Goal: Navigation & Orientation: Understand site structure

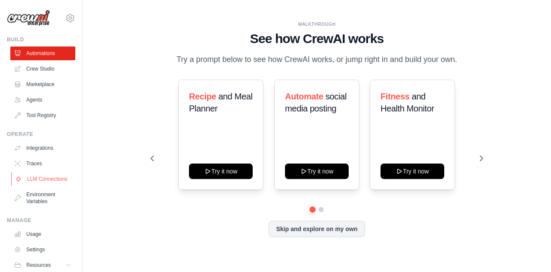
click at [44, 180] on link "LLM Connections" at bounding box center [43, 179] width 65 height 14
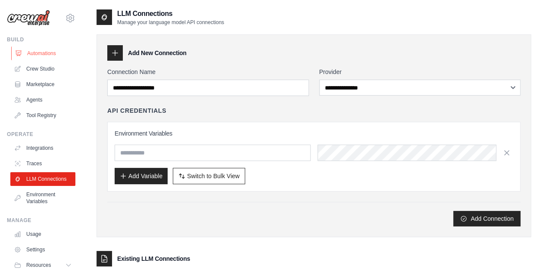
click at [44, 54] on link "Automations" at bounding box center [43, 54] width 65 height 14
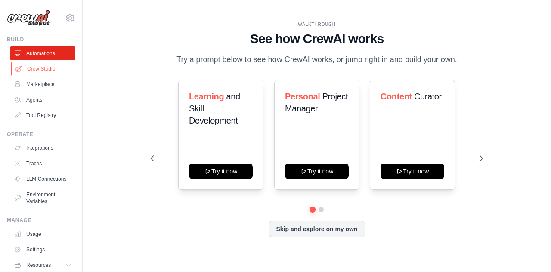
click at [44, 74] on link "Crew Studio" at bounding box center [43, 69] width 65 height 14
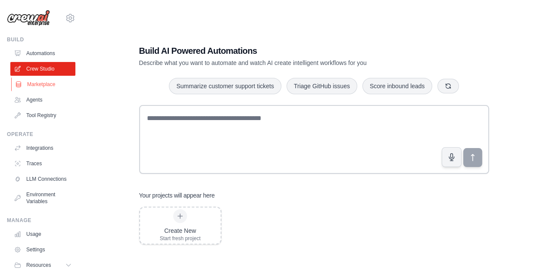
click at [46, 89] on link "Marketplace" at bounding box center [43, 85] width 65 height 14
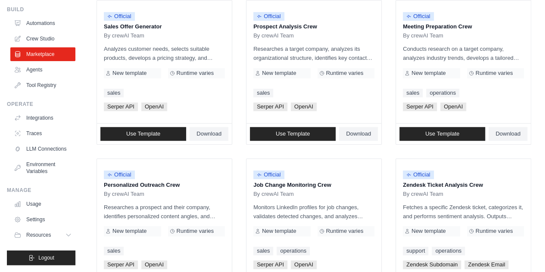
scroll to position [37, 0]
click at [44, 201] on link "Usage" at bounding box center [43, 204] width 65 height 14
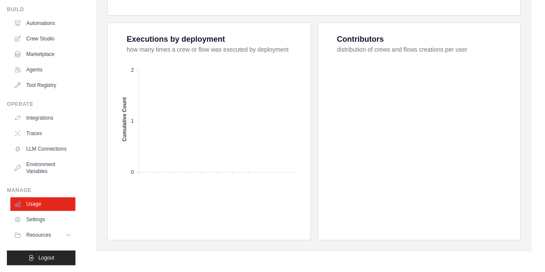
scroll to position [37, 0]
click at [51, 236] on span "Resources" at bounding box center [39, 235] width 25 height 7
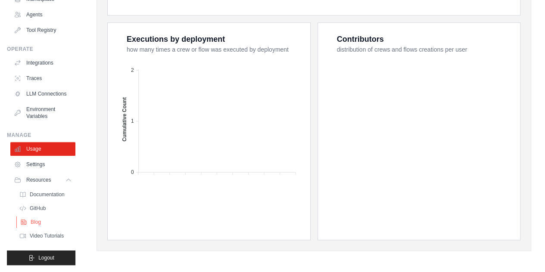
scroll to position [99, 0]
click at [55, 173] on button "Resources" at bounding box center [43, 180] width 65 height 14
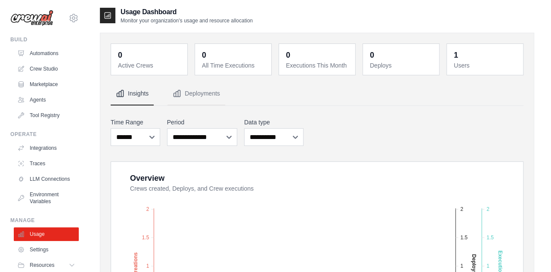
scroll to position [0, 0]
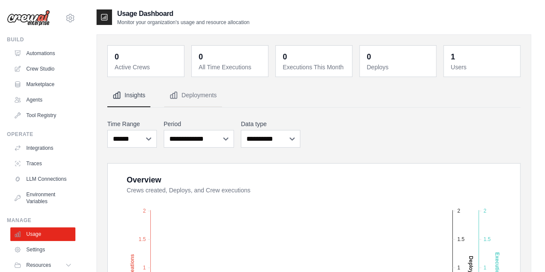
click at [40, 20] on img at bounding box center [28, 18] width 43 height 16
click at [35, 57] on link "Automations" at bounding box center [43, 54] width 65 height 14
